Goal: Find specific page/section: Find specific page/section

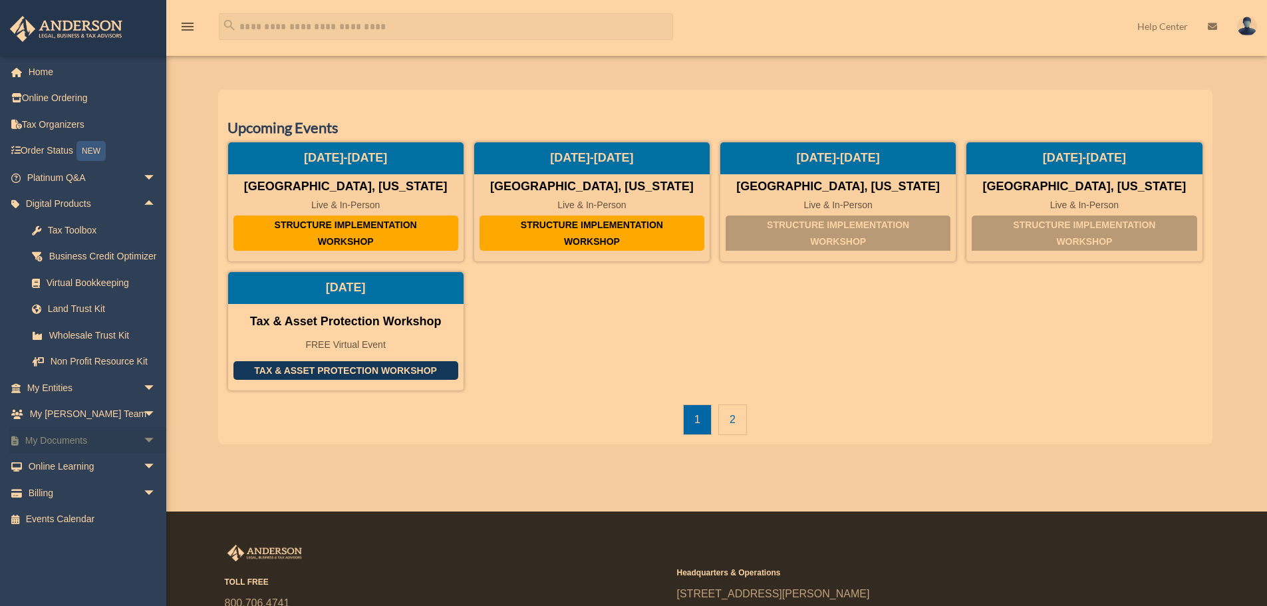
click at [143, 454] on span "arrow_drop_down" at bounding box center [156, 440] width 27 height 27
click at [116, 506] on link "Meeting Minutes" at bounding box center [98, 492] width 158 height 27
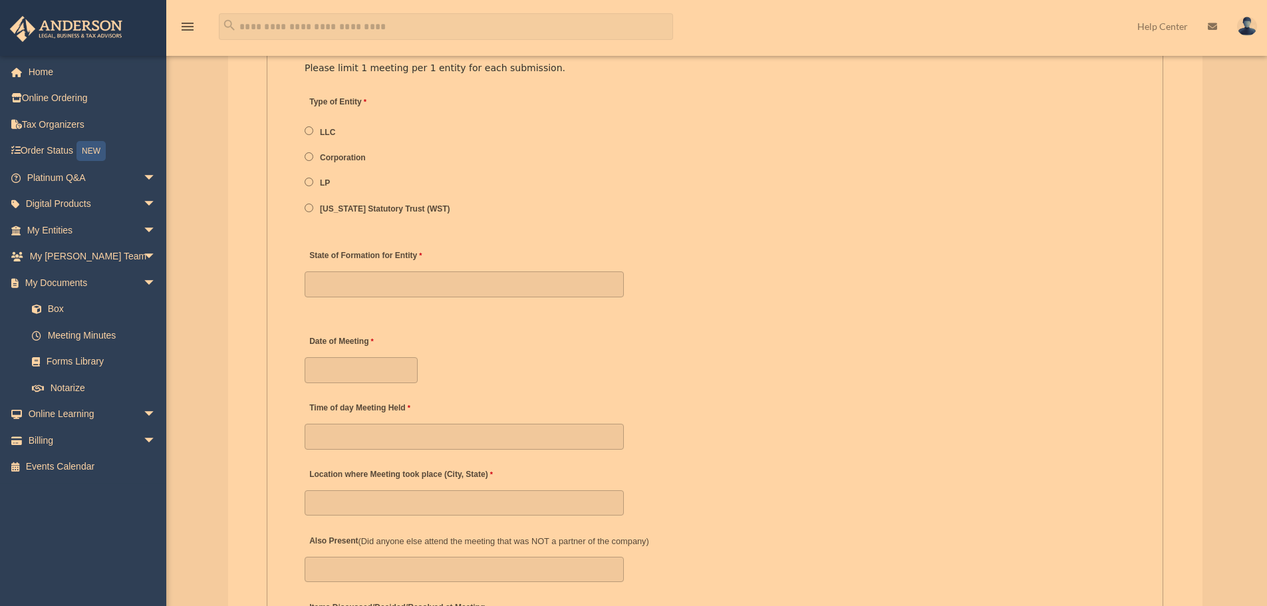
scroll to position [1862, 0]
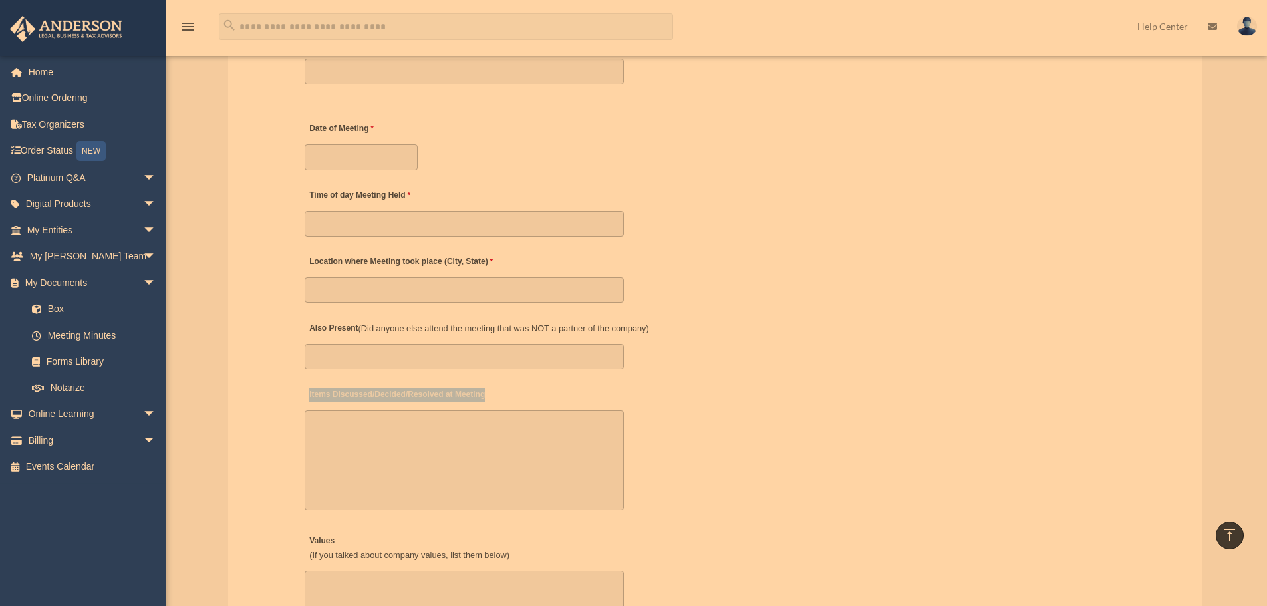
drag, startPoint x: 492, startPoint y: 392, endPoint x: 309, endPoint y: 400, distance: 183.0
click at [309, 400] on div "Items Discussed/Decided/Resolved at Meeting 30000 characters left." at bounding box center [714, 447] width 823 height 138
copy label "Items Discussed/Decided/Resolved at Meeting"
